Goal: Task Accomplishment & Management: Manage account settings

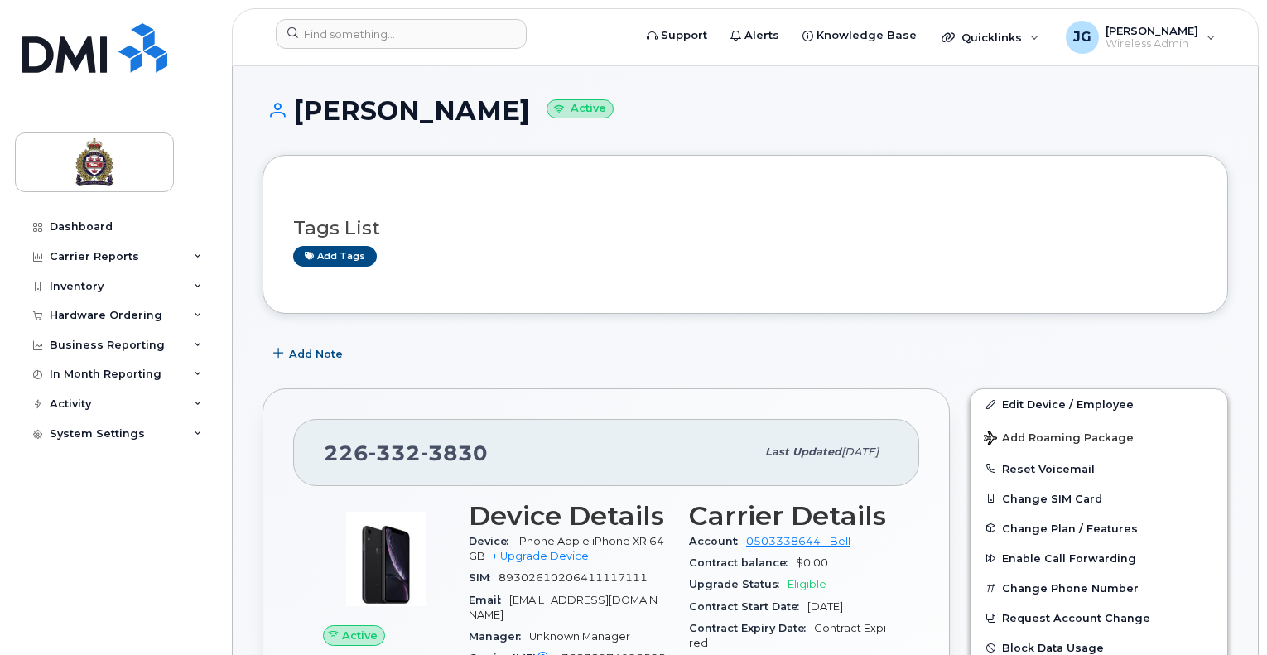
scroll to position [248, 0]
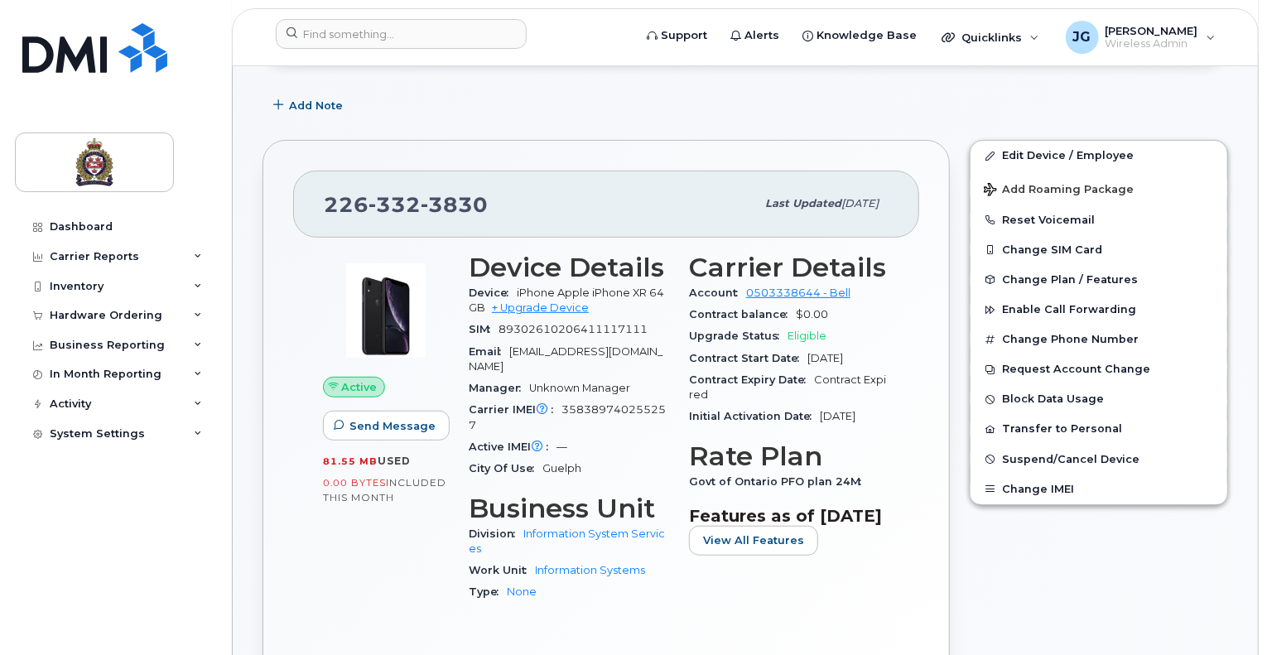
click at [813, 102] on div "Add Note" at bounding box center [744, 105] width 965 height 30
drag, startPoint x: 493, startPoint y: 201, endPoint x: 326, endPoint y: 204, distance: 167.3
click at [326, 204] on div "226 332 3830" at bounding box center [539, 203] width 431 height 35
copy span "226 332 3830"
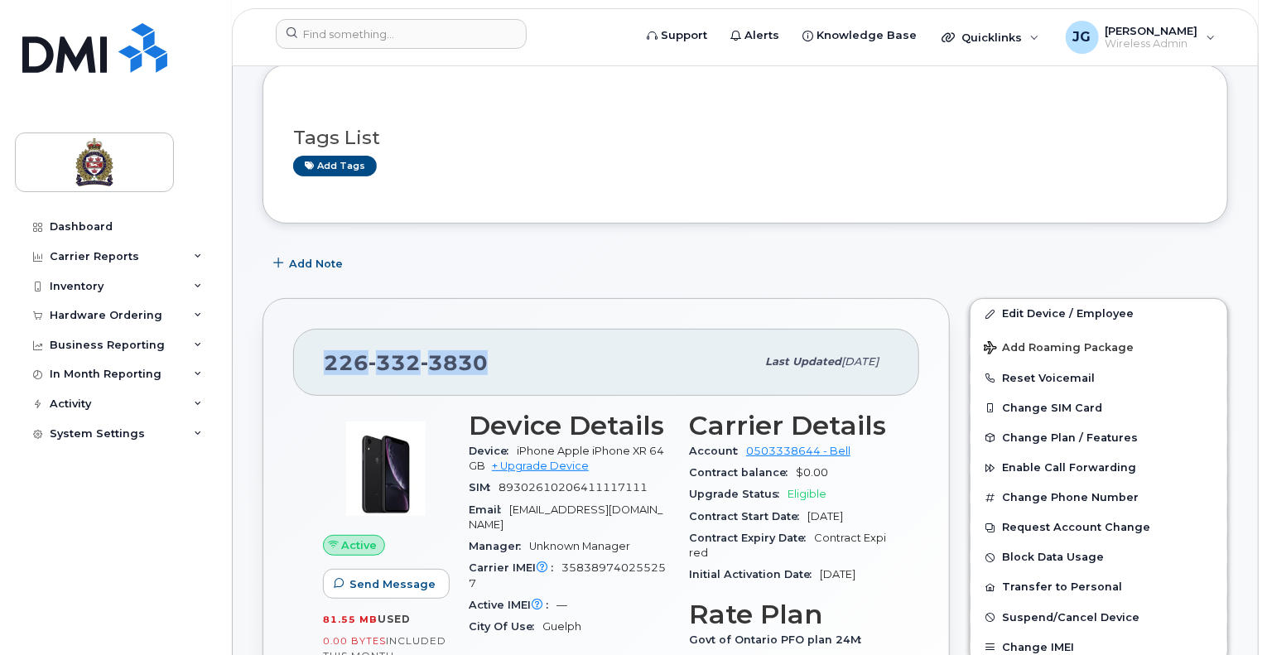
scroll to position [0, 0]
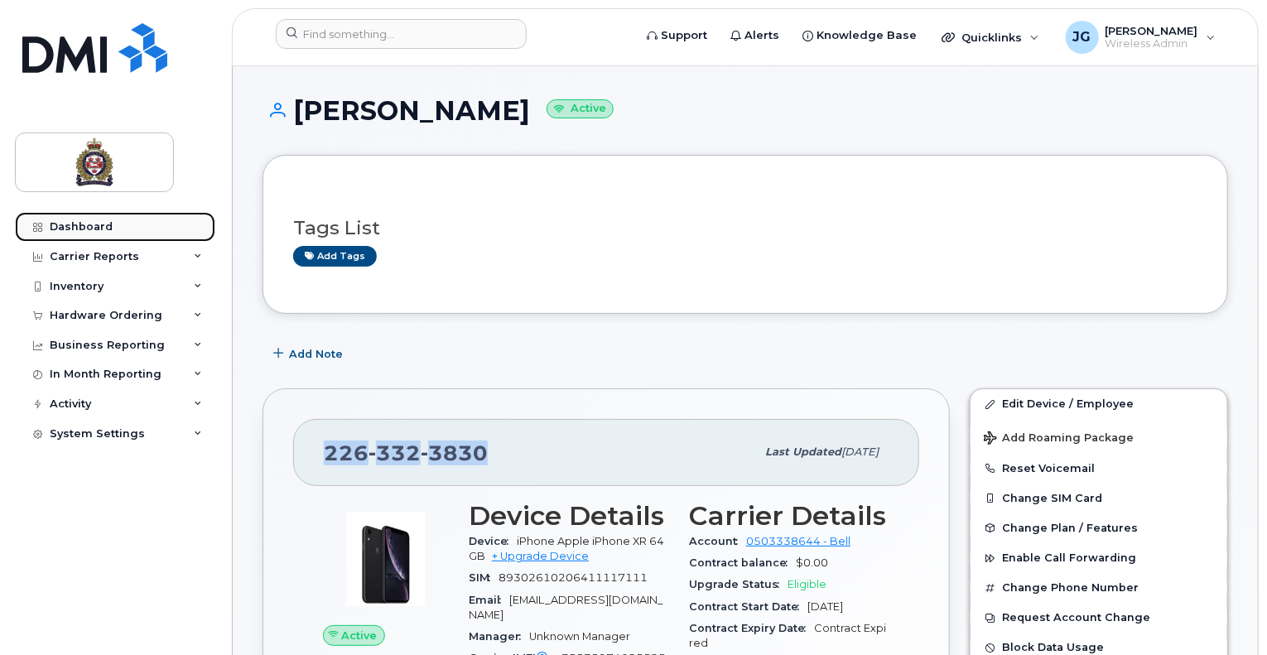
click at [93, 225] on div "Dashboard" at bounding box center [81, 226] width 63 height 13
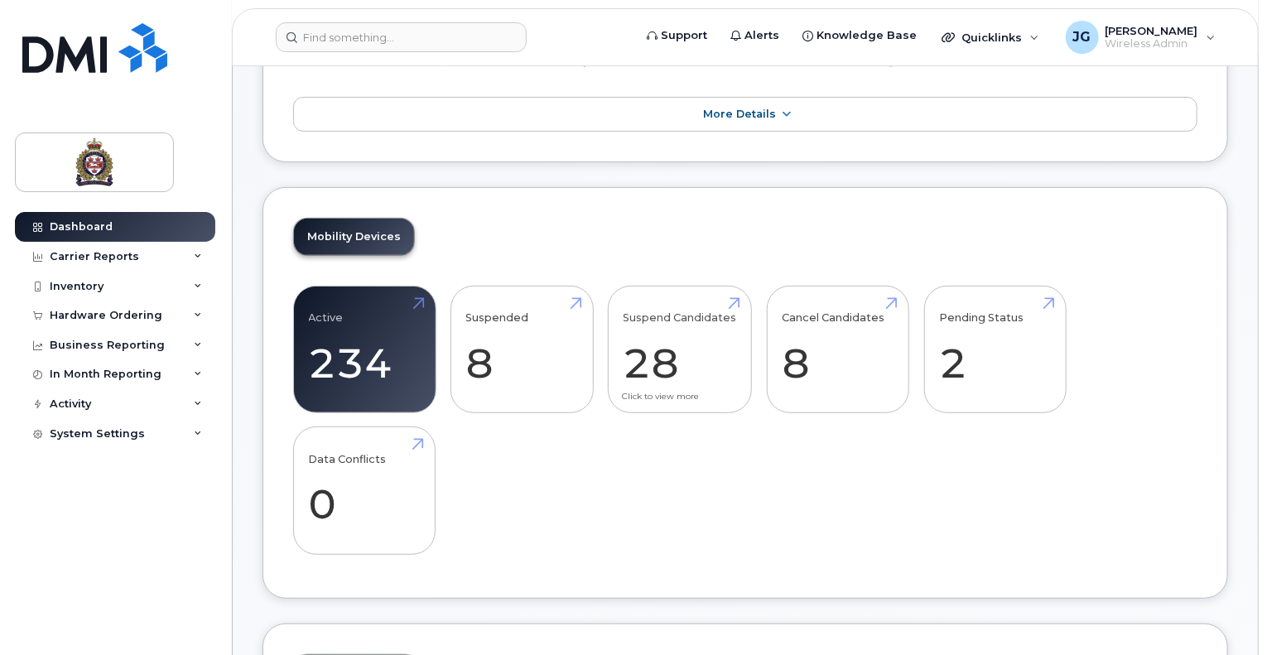
scroll to position [248, 0]
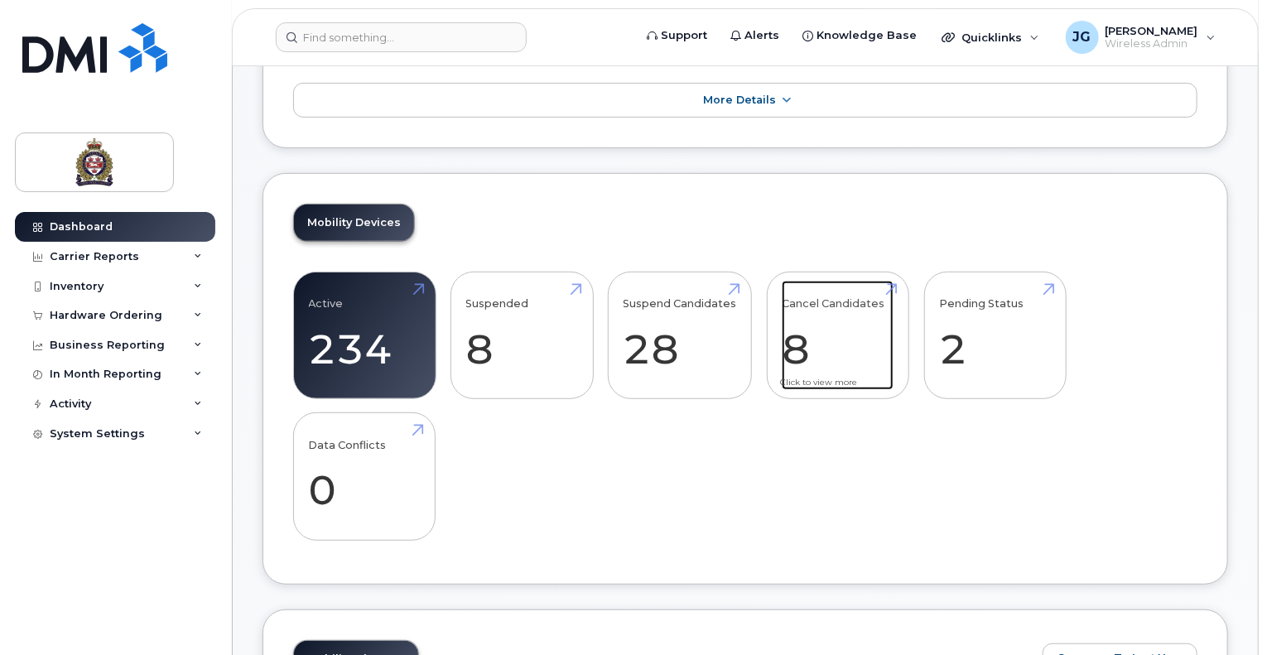
click at [822, 338] on link "Cancel Candidates 8" at bounding box center [838, 335] width 112 height 109
click at [666, 347] on link "Suspend Candidates 28" at bounding box center [679, 335] width 113 height 109
click at [865, 350] on link "Cancel Candidates 8" at bounding box center [838, 335] width 112 height 109
click at [672, 328] on link "Suspend Candidates 28" at bounding box center [679, 335] width 113 height 109
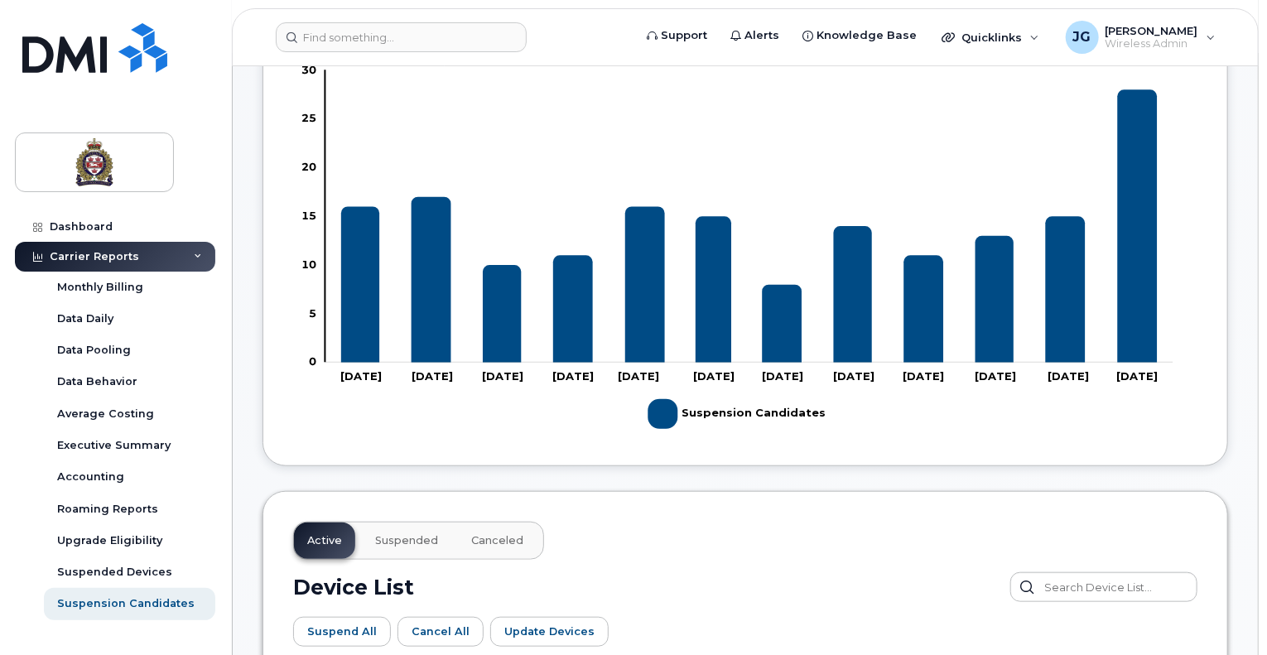
scroll to position [414, 0]
